Goal: Navigation & Orientation: Find specific page/section

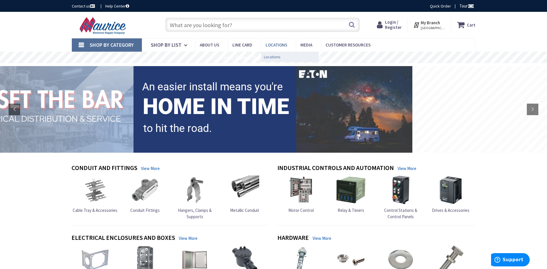
click at [272, 56] on span "Locations" at bounding box center [272, 57] width 17 height 6
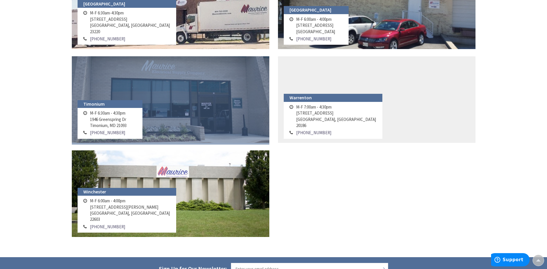
scroll to position [635, 0]
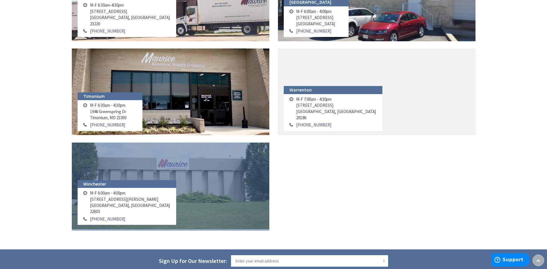
click at [149, 202] on link at bounding box center [171, 186] width 198 height 87
